Goal: Obtain resource: Download file/media

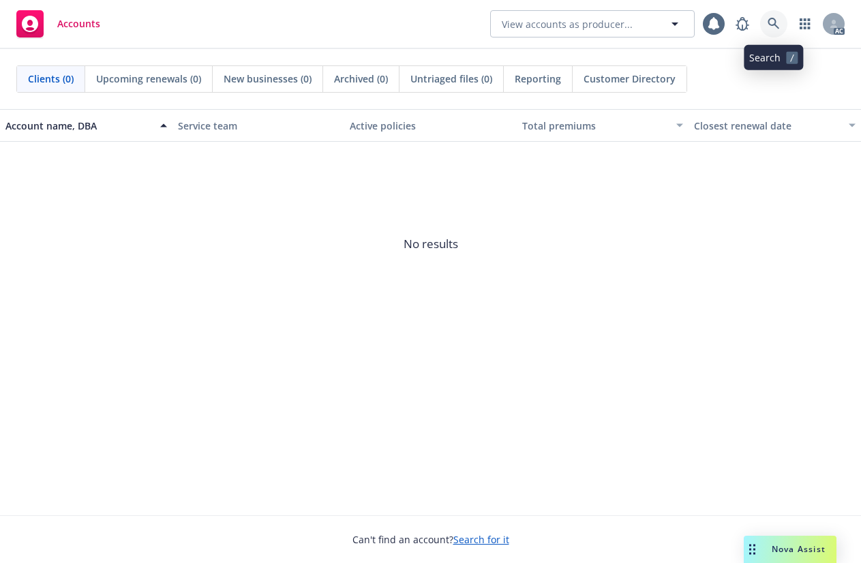
click at [773, 22] on icon at bounding box center [773, 24] width 12 height 12
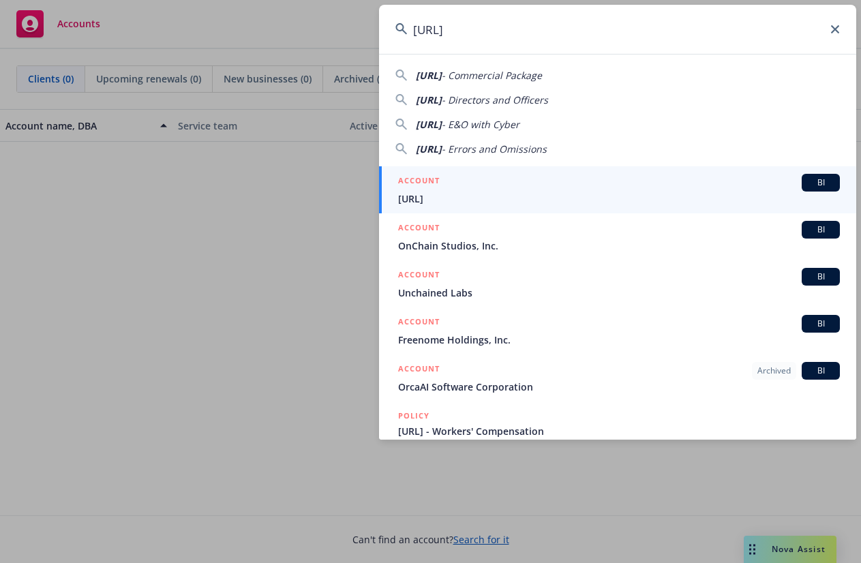
type input "[URL]"
click at [418, 192] on span "[URL]" at bounding box center [619, 198] width 442 height 14
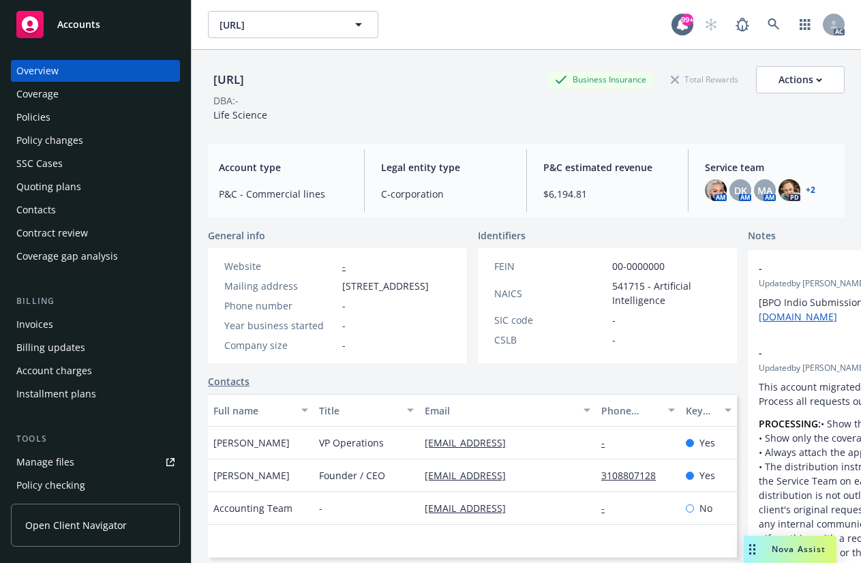
drag, startPoint x: 47, startPoint y: 85, endPoint x: 54, endPoint y: 82, distance: 7.1
click at [46, 85] on div "Coverage" at bounding box center [37, 94] width 42 height 22
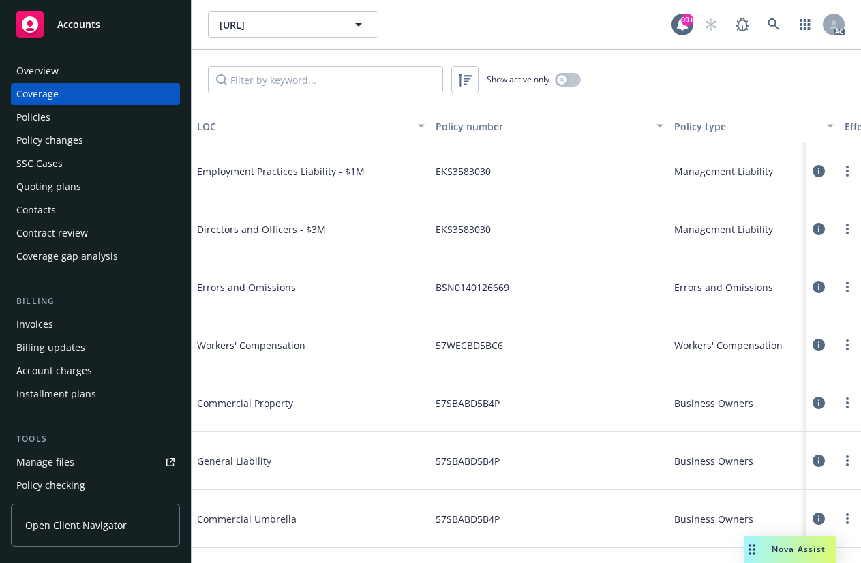
click at [38, 115] on div "Policies" at bounding box center [33, 117] width 34 height 22
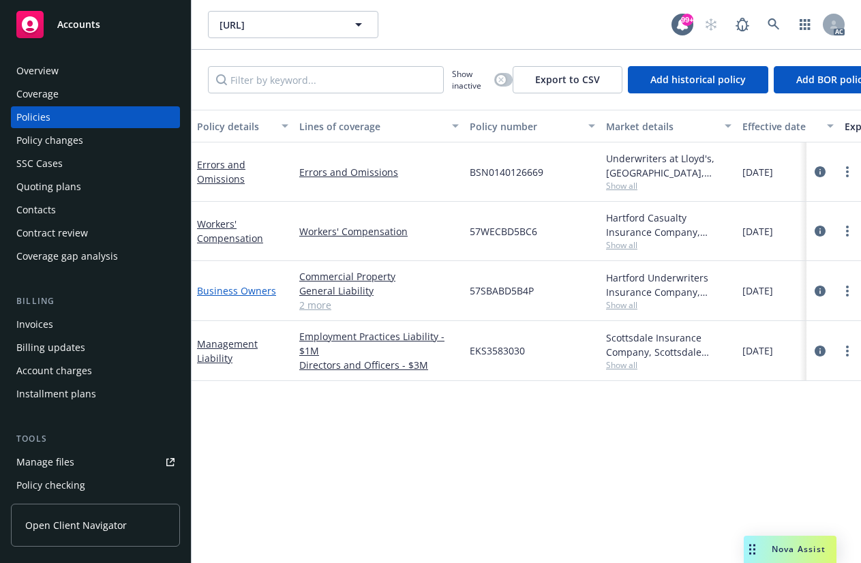
click at [222, 292] on link "Business Owners" at bounding box center [236, 290] width 79 height 13
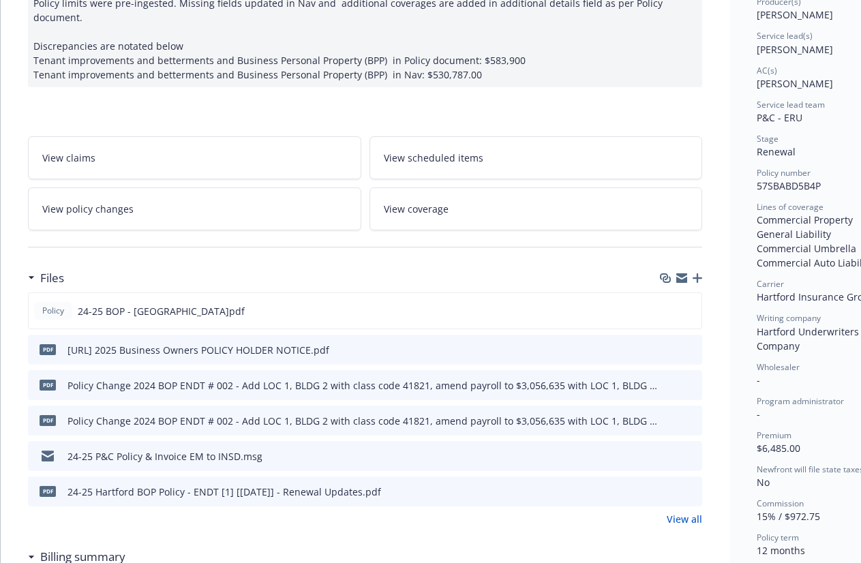
scroll to position [204, 0]
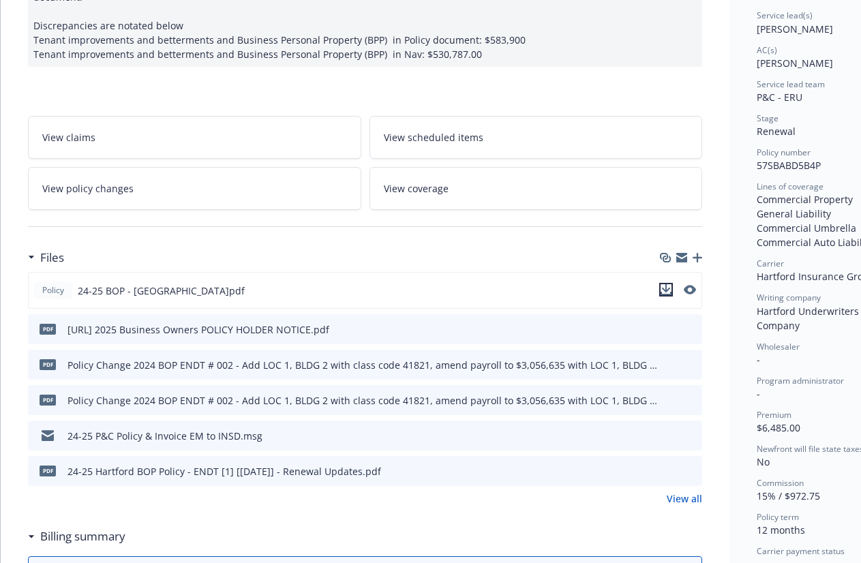
click at [664, 295] on icon "download file" at bounding box center [665, 289] width 11 height 11
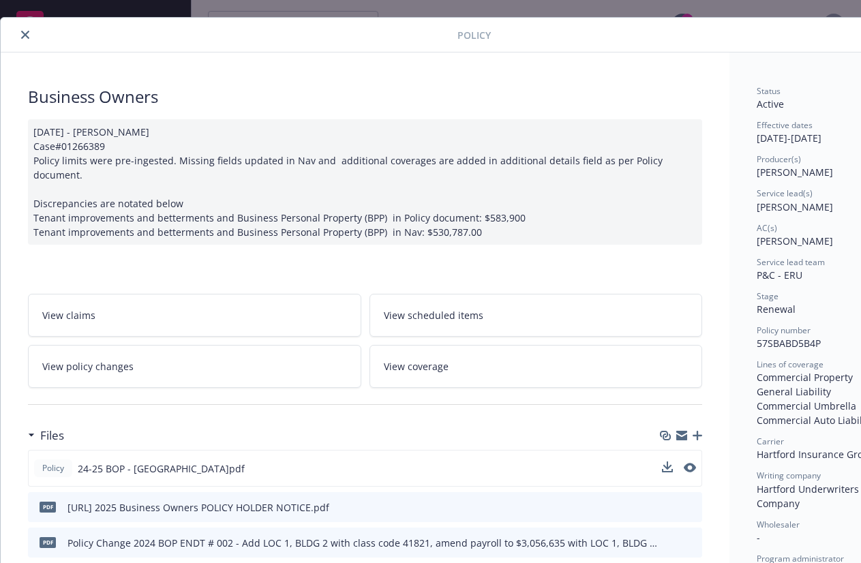
scroll to position [0, 0]
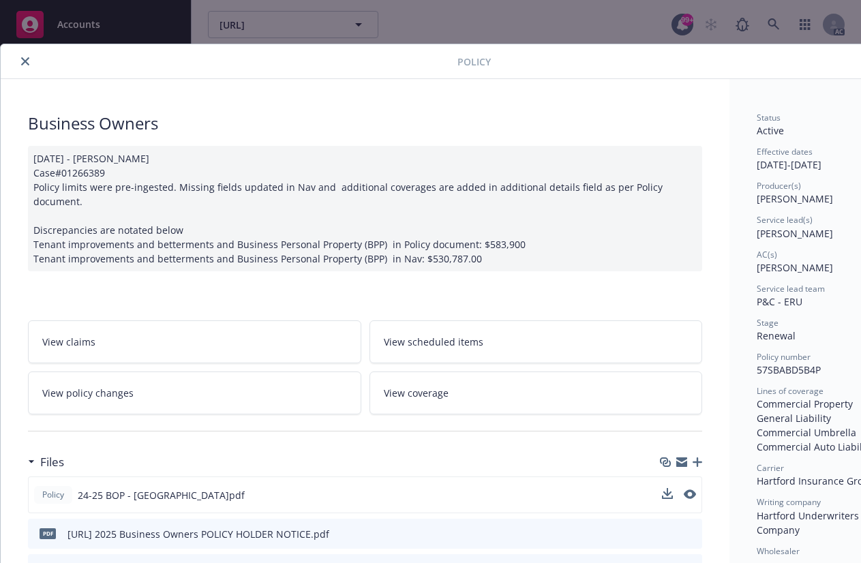
click at [26, 61] on icon "close" at bounding box center [25, 61] width 8 height 8
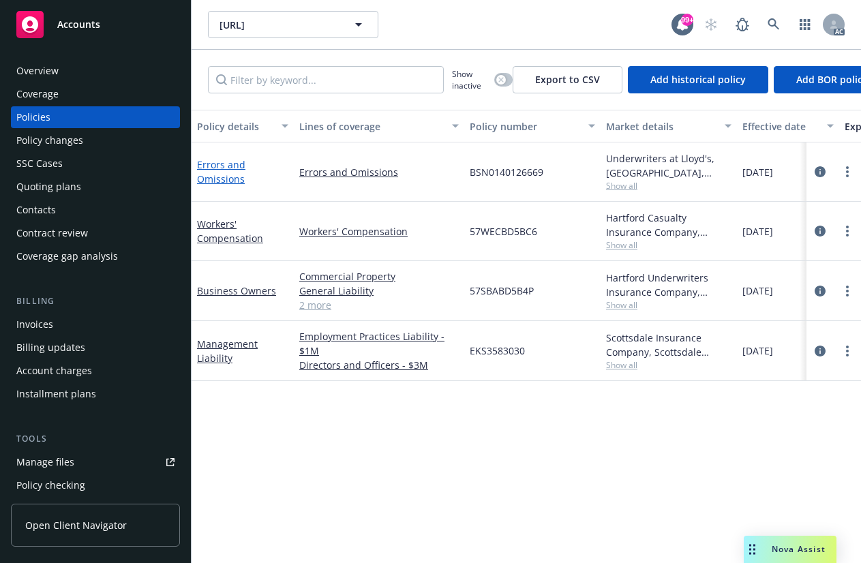
click at [220, 168] on link "Errors and Omissions" at bounding box center [221, 171] width 48 height 27
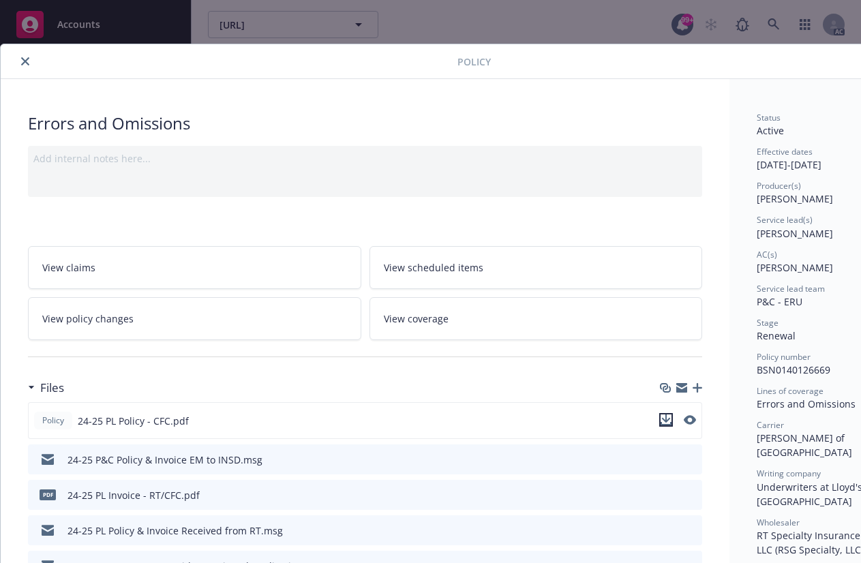
click at [666, 419] on icon "download file" at bounding box center [666, 418] width 9 height 8
click at [23, 59] on icon "close" at bounding box center [25, 61] width 8 height 8
